Goal: Information Seeking & Learning: Learn about a topic

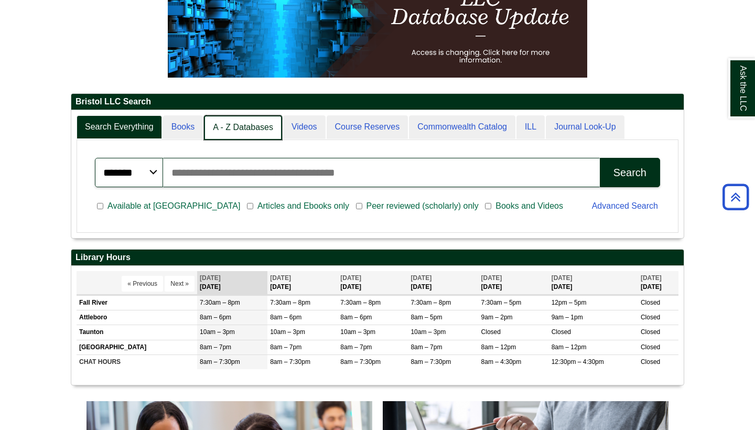
scroll to position [127, 612]
click at [262, 129] on link "A - Z Databases" at bounding box center [243, 127] width 78 height 25
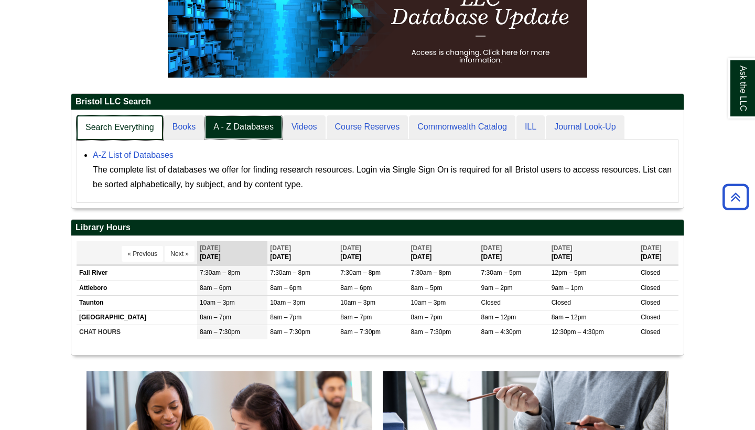
scroll to position [98, 612]
click at [115, 130] on link "Search Everything" at bounding box center [120, 127] width 87 height 25
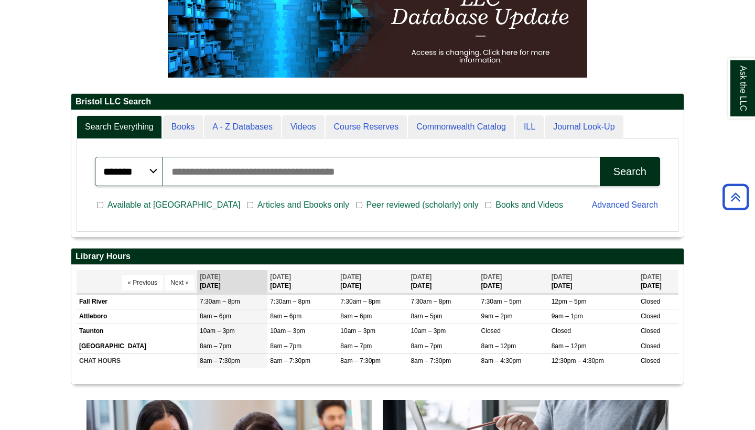
click at [194, 174] on input "Search articles, books, journals & more" at bounding box center [381, 171] width 437 height 29
type input "**********"
click at [630, 171] on button "Search" at bounding box center [630, 171] width 60 height 29
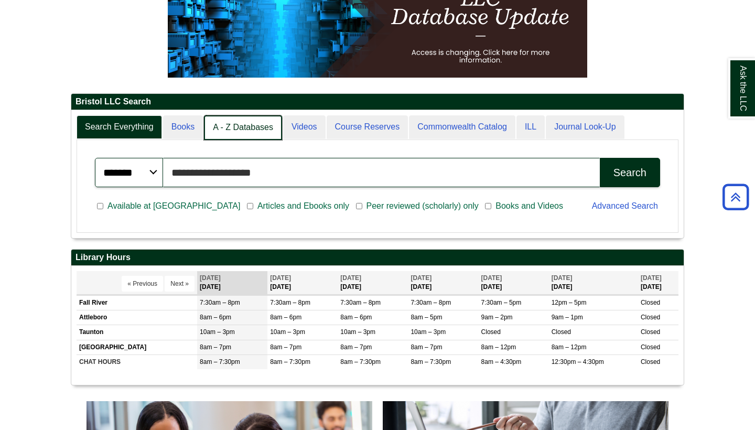
scroll to position [5, 5]
click at [245, 127] on link "A - Z Databases" at bounding box center [243, 127] width 78 height 25
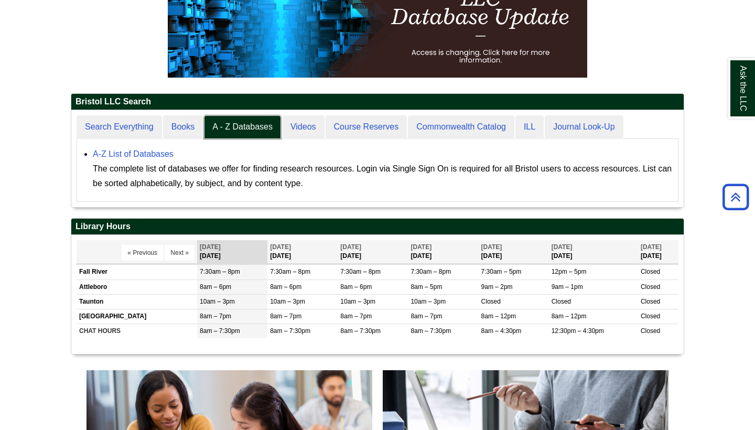
scroll to position [96, 612]
click at [146, 149] on div "A-Z List of Databases The complete list of databases we offer for finding resea…" at bounding box center [383, 169] width 580 height 44
click at [146, 153] on link "A-Z List of Databases" at bounding box center [133, 153] width 81 height 9
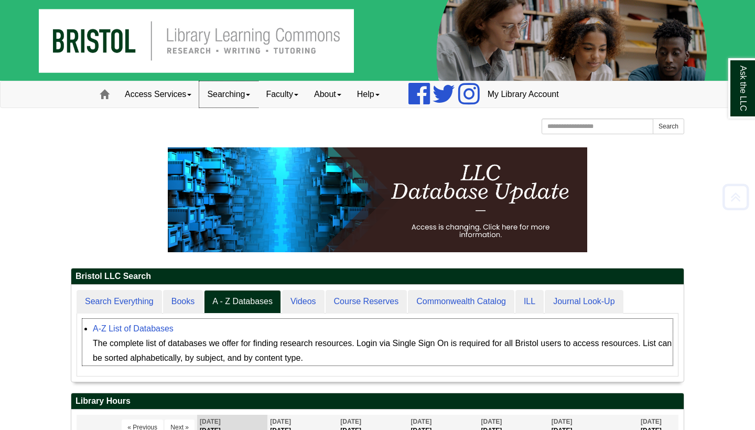
scroll to position [0, 0]
click at [234, 92] on link "Searching" at bounding box center [228, 94] width 59 height 26
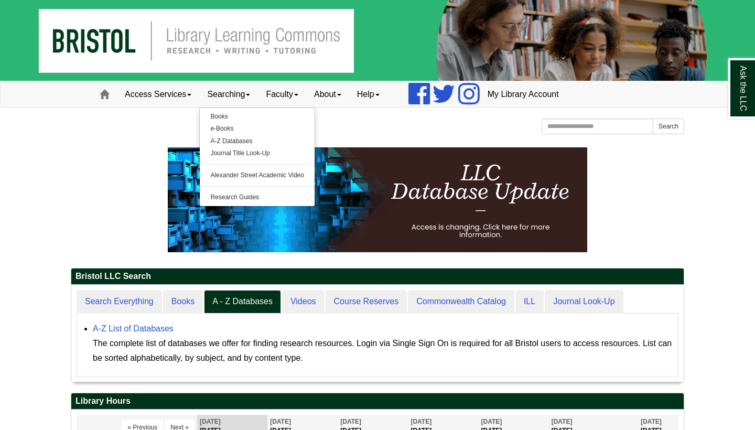
click at [152, 131] on div "Bristol Community College Bristol Community College Library Learning Commons Ho…" at bounding box center [377, 127] width 613 height 18
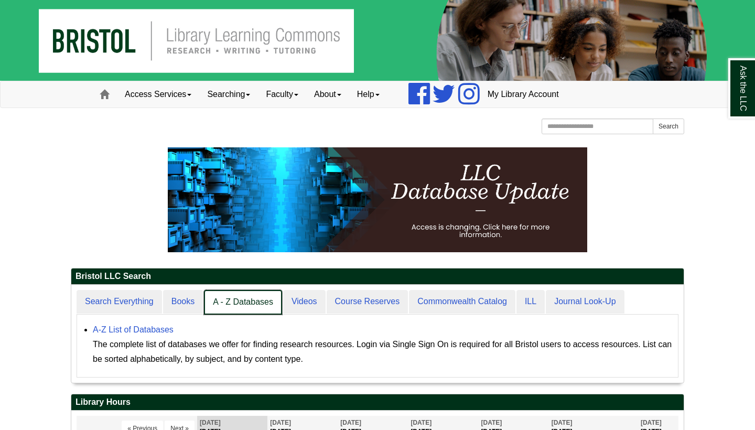
scroll to position [98, 612]
click at [243, 300] on link "A - Z Databases" at bounding box center [243, 302] width 78 height 25
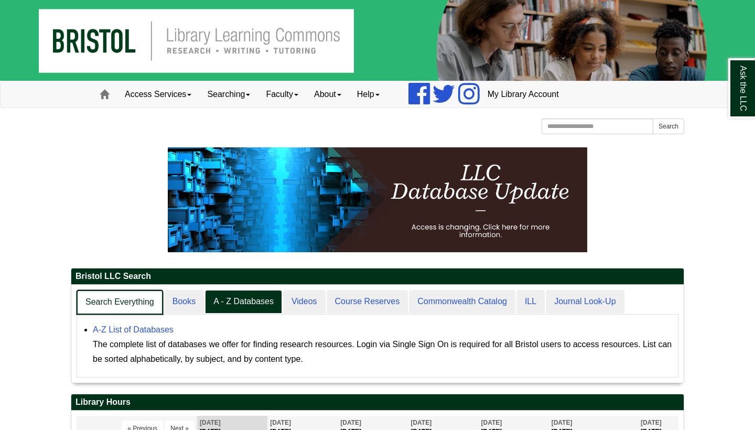
click at [118, 302] on link "Search Everything" at bounding box center [120, 302] width 87 height 25
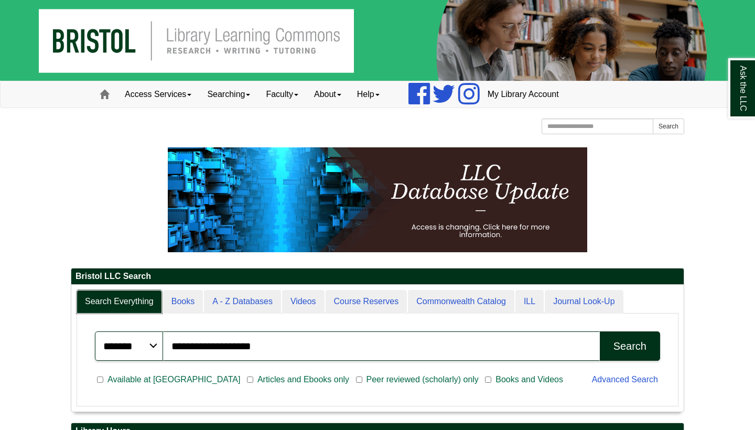
scroll to position [126, 612]
click at [635, 350] on div "Search" at bounding box center [629, 346] width 33 height 12
click at [291, 345] on input "**********" at bounding box center [381, 345] width 437 height 29
click at [630, 345] on button "Search" at bounding box center [630, 345] width 60 height 29
click at [102, 99] on span at bounding box center [104, 94] width 9 height 9
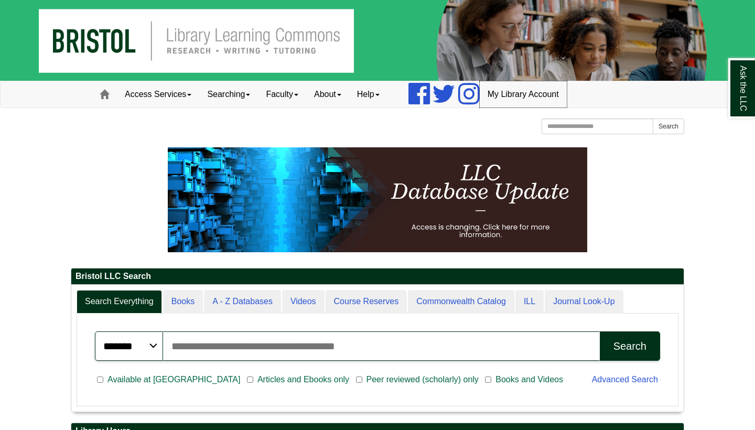
click at [516, 91] on link "My Library Account" at bounding box center [523, 94] width 87 height 26
click at [323, 94] on link "About" at bounding box center [327, 94] width 43 height 26
click at [340, 93] on link "About" at bounding box center [327, 94] width 43 height 26
click at [349, 91] on link "About" at bounding box center [327, 94] width 43 height 26
click at [154, 93] on link "Access Services" at bounding box center [158, 94] width 82 height 26
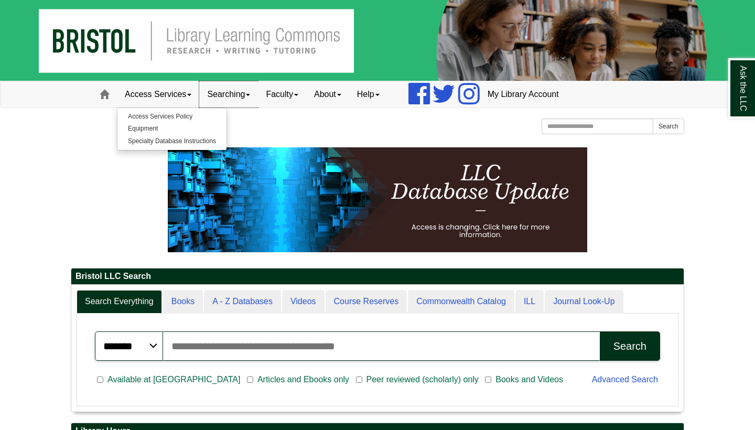
click at [224, 90] on link "Searching" at bounding box center [228, 94] width 59 height 26
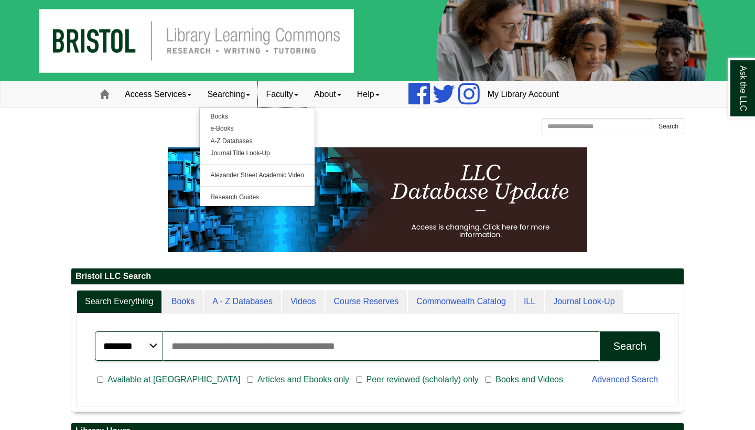
click at [284, 96] on link "Faculty" at bounding box center [282, 94] width 48 height 26
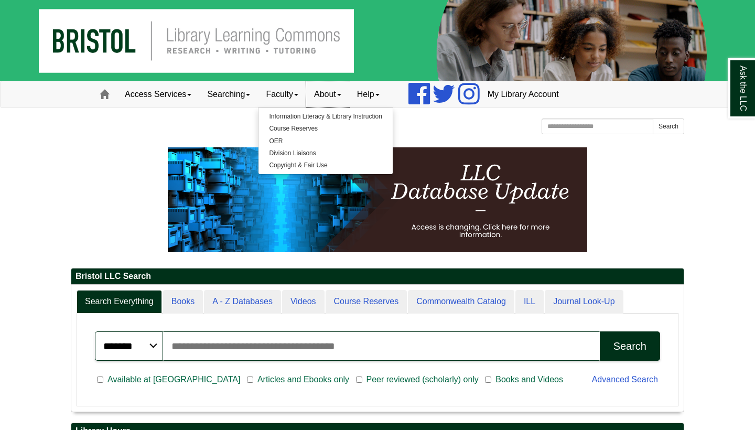
click at [334, 92] on link "About" at bounding box center [327, 94] width 43 height 26
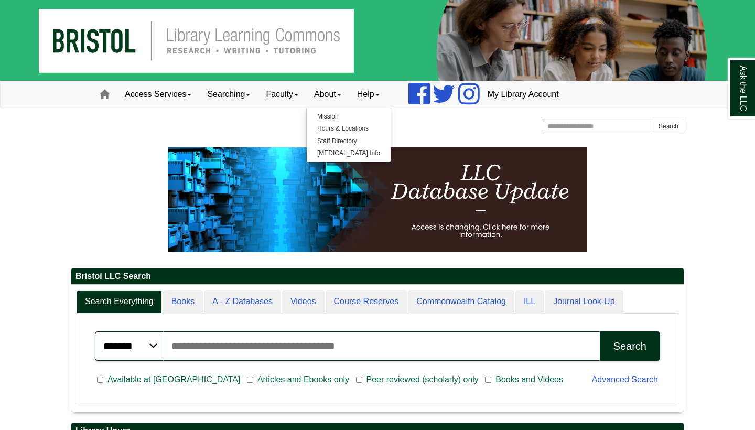
click at [149, 150] on p at bounding box center [377, 199] width 613 height 105
click at [102, 96] on span at bounding box center [104, 94] width 9 height 9
click at [505, 92] on link "My Library Account" at bounding box center [523, 94] width 87 height 26
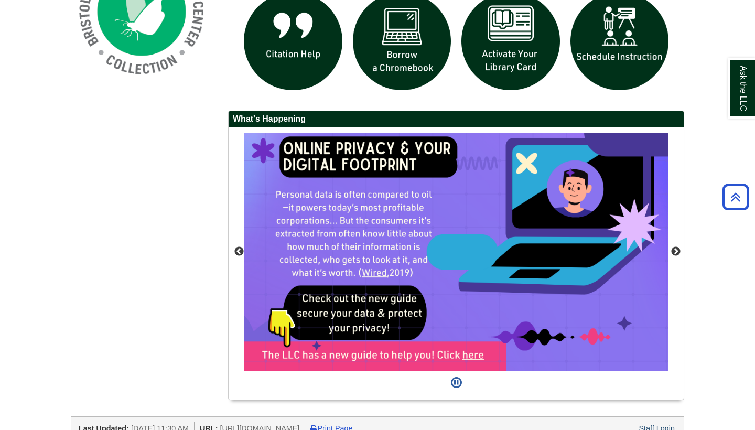
scroll to position [873, 0]
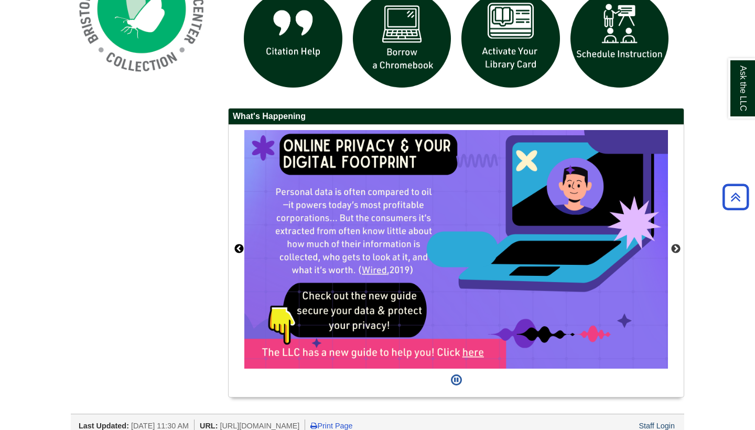
click at [238, 247] on button "Previous" at bounding box center [239, 249] width 10 height 10
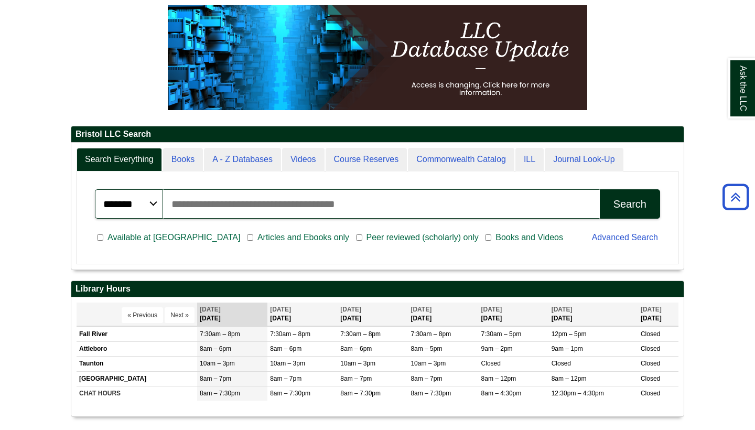
scroll to position [132, 0]
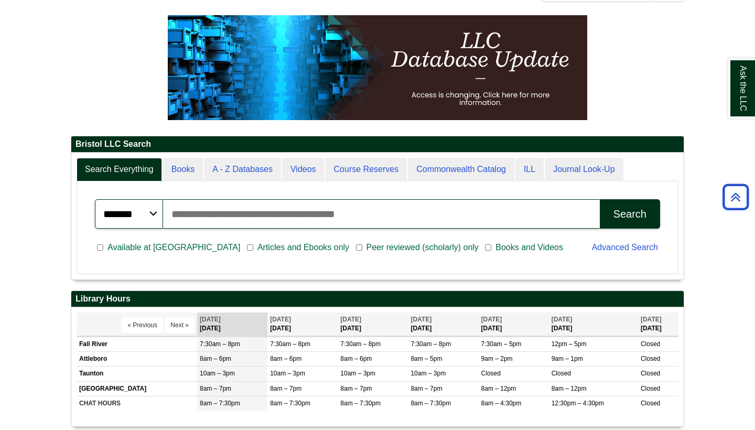
click at [547, 220] on input "Search articles, books, journals & more" at bounding box center [381, 213] width 437 height 29
type input "**********"
click at [630, 213] on button "Search" at bounding box center [630, 213] width 60 height 29
click at [617, 211] on div "Search" at bounding box center [629, 214] width 33 height 12
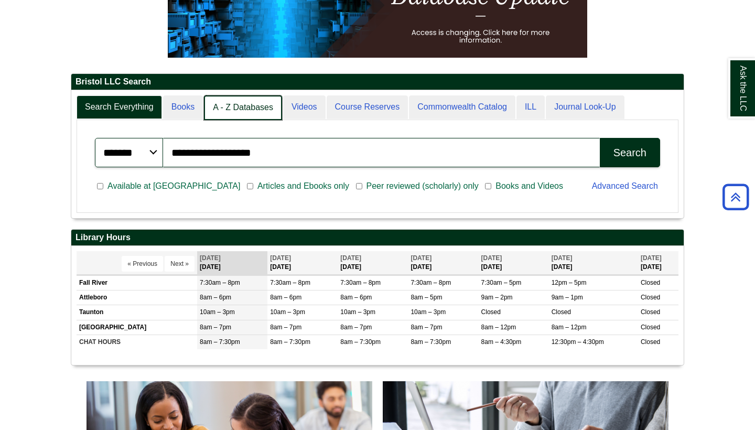
scroll to position [5, 5]
click at [227, 98] on link "A - Z Databases" at bounding box center [243, 107] width 78 height 25
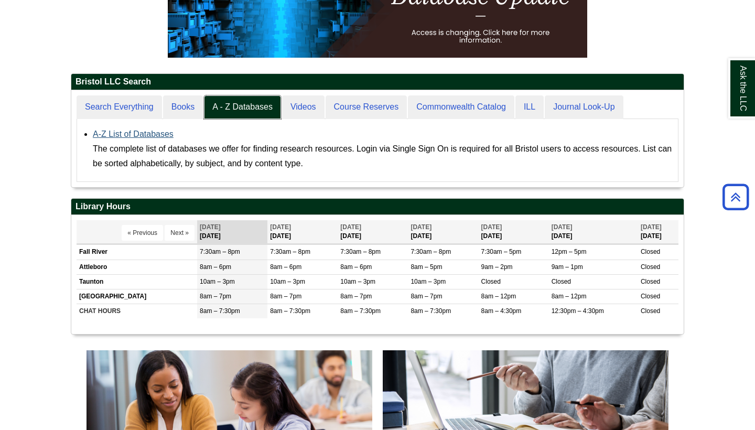
scroll to position [96, 612]
click at [157, 131] on link "A-Z List of Databases" at bounding box center [133, 133] width 81 height 9
